Goal: Task Accomplishment & Management: Use online tool/utility

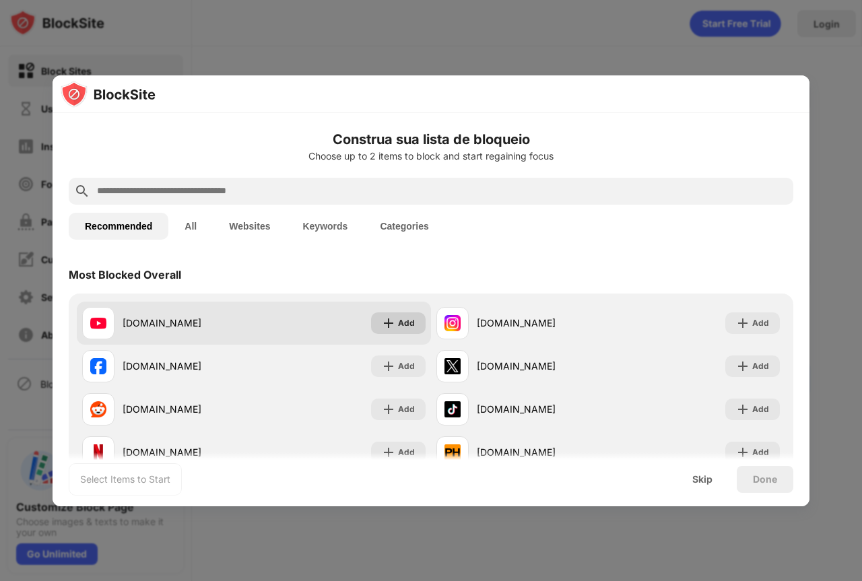
click at [406, 333] on div "Add" at bounding box center [398, 323] width 55 height 22
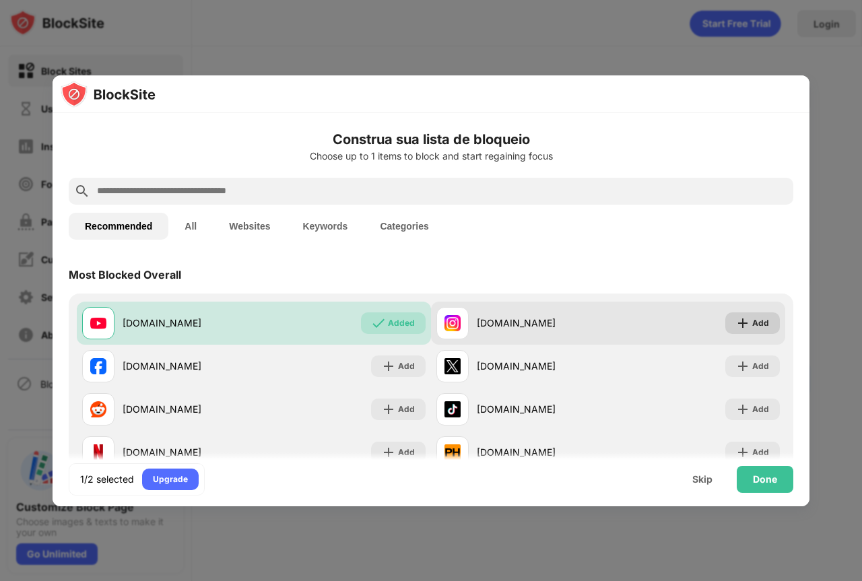
click at [752, 327] on div "Add" at bounding box center [760, 323] width 17 height 13
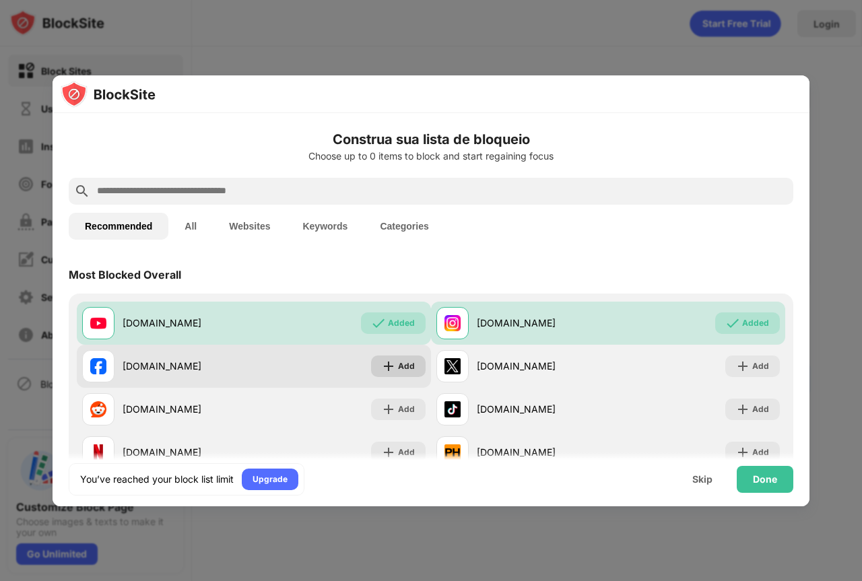
click at [398, 368] on div "Add" at bounding box center [406, 366] width 17 height 13
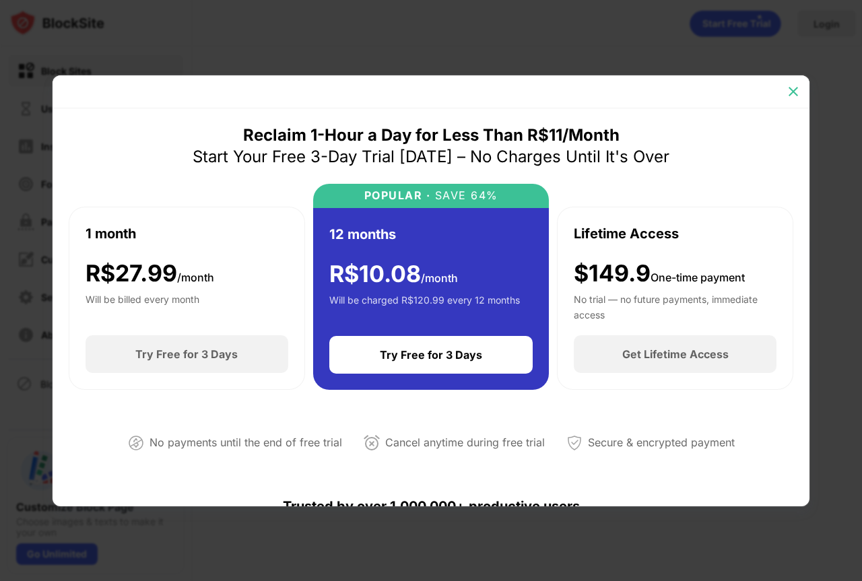
click at [789, 100] on div at bounding box center [794, 92] width 22 height 22
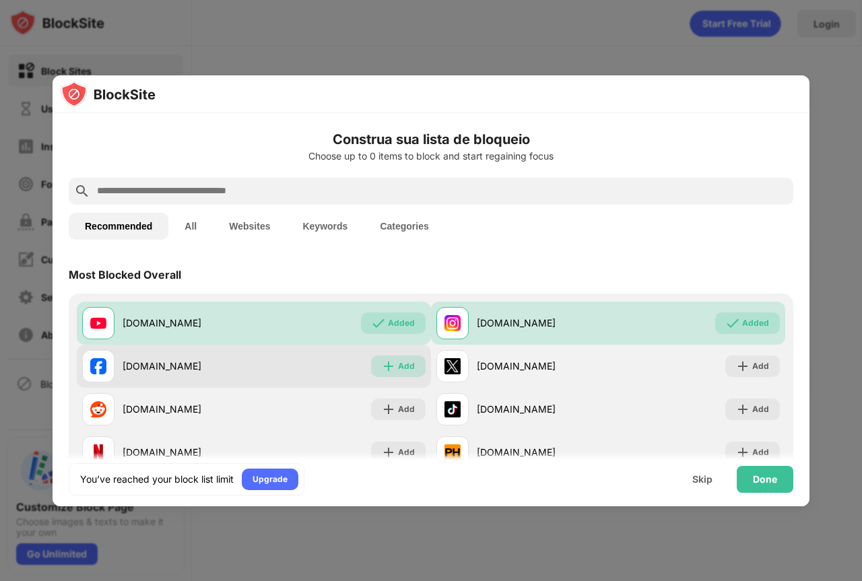
click at [405, 370] on div "Add" at bounding box center [406, 366] width 17 height 13
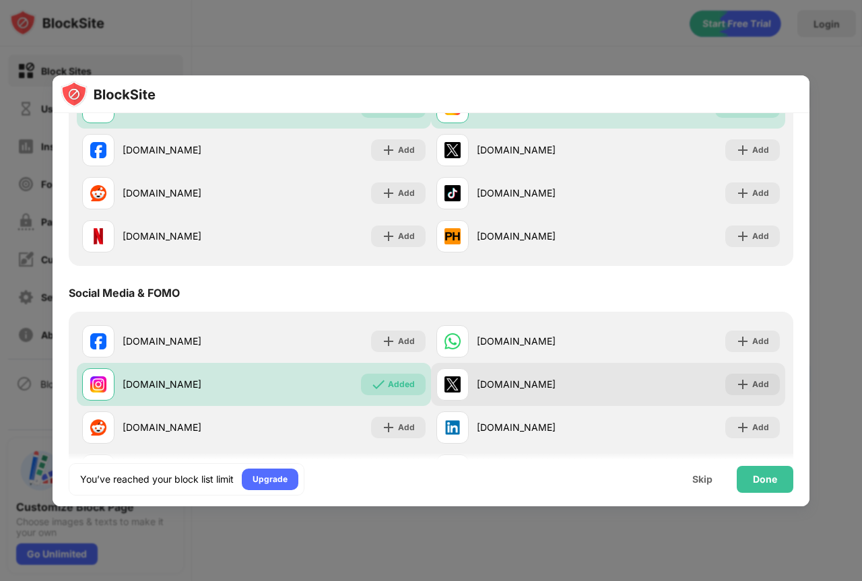
scroll to position [224, 0]
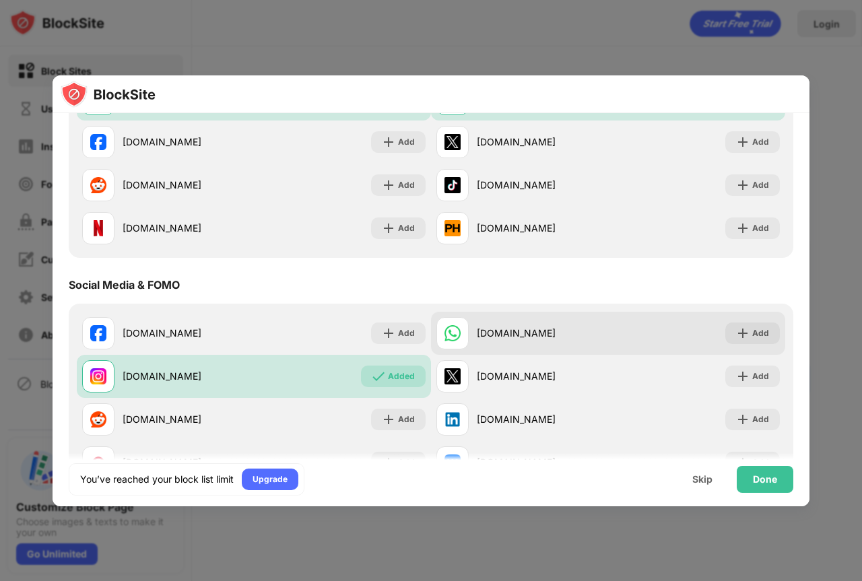
click at [752, 333] on div "Add" at bounding box center [760, 333] width 17 height 13
